Goal: Task Accomplishment & Management: Complete application form

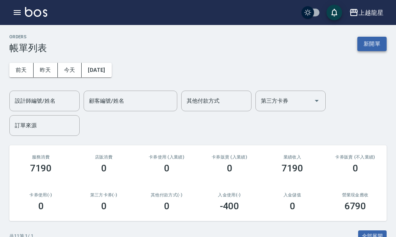
click at [372, 45] on button "新開單" at bounding box center [371, 44] width 29 height 14
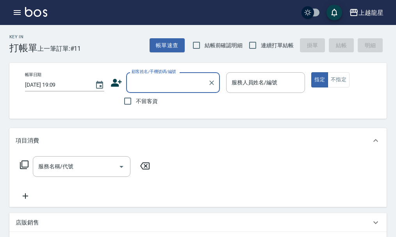
type input "ㄗ"
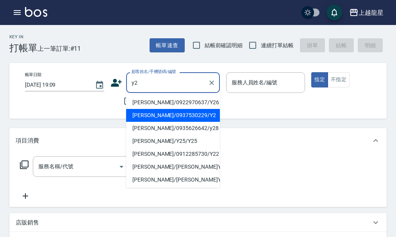
click at [161, 113] on li "[PERSON_NAME]/0937530229/Y2" at bounding box center [173, 115] width 94 height 13
type input "[PERSON_NAME]/0937530229/Y2"
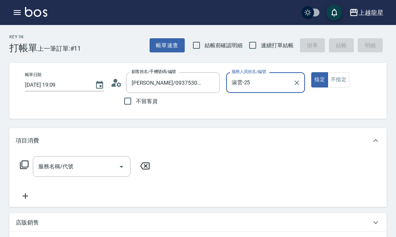
type input "淑雲-25"
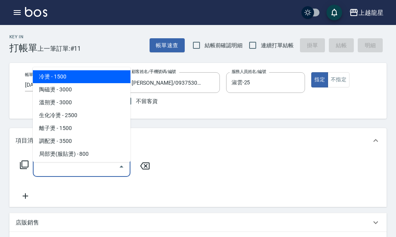
click at [87, 172] on input "服務名稱/代號" at bounding box center [75, 167] width 79 height 14
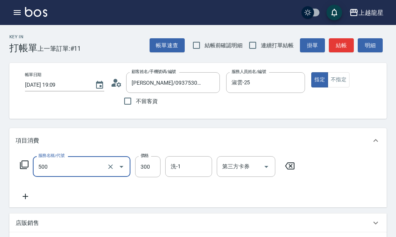
type input "一般洗髮(500)"
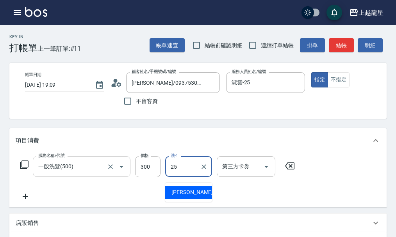
type input "淑雲-25"
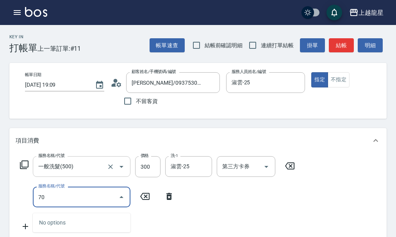
type input "708"
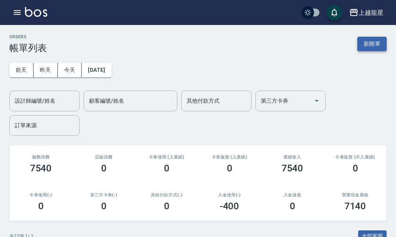
click at [362, 44] on button "新開單" at bounding box center [371, 44] width 29 height 14
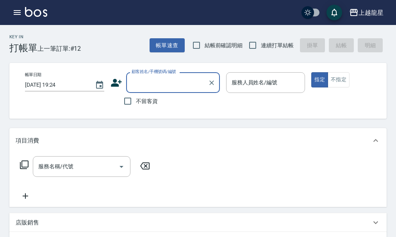
click at [136, 100] on span "不留客資" at bounding box center [147, 101] width 22 height 8
click at [136, 100] on input "不留客資" at bounding box center [128, 101] width 16 height 16
checkbox input "true"
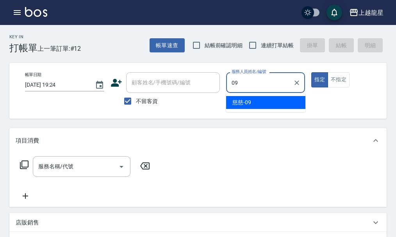
type input "09"
type button "true"
type input "慈慈-09"
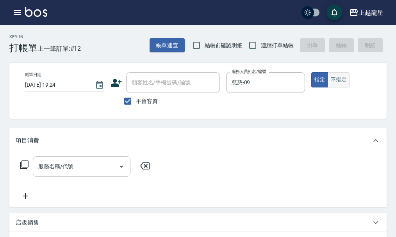
click at [342, 84] on button "不指定" at bounding box center [339, 79] width 22 height 15
click at [115, 173] on input "服務名稱/代號" at bounding box center [75, 167] width 79 height 14
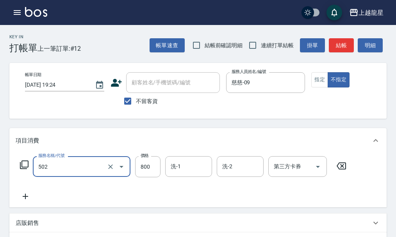
type input "頭皮果酸(502)"
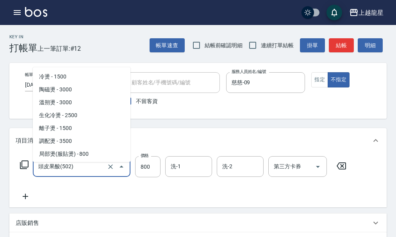
drag, startPoint x: 96, startPoint y: 171, endPoint x: 0, endPoint y: 173, distance: 96.1
click at [0, 173] on div "Key In 打帳單 上一筆訂單:#12 帳單速查 結帳前確認明細 連續打單結帳 掛單 結帳 明細 帳單日期 [DATE] 19:24 顧客姓名/手機號碼/編…" at bounding box center [198, 220] width 396 height 390
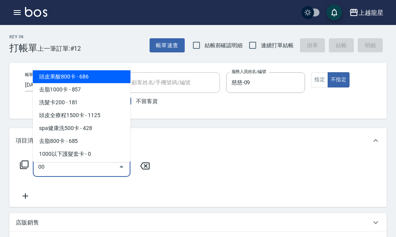
type input "0"
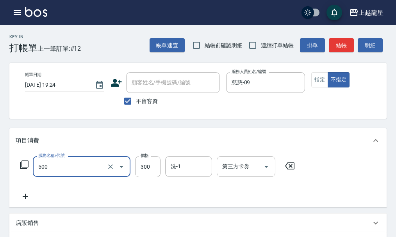
type input "一般洗髮(500)"
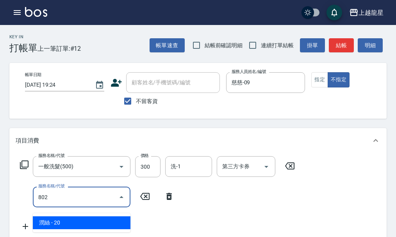
type input "潤絲(802)"
